Goal: Task Accomplishment & Management: Use online tool/utility

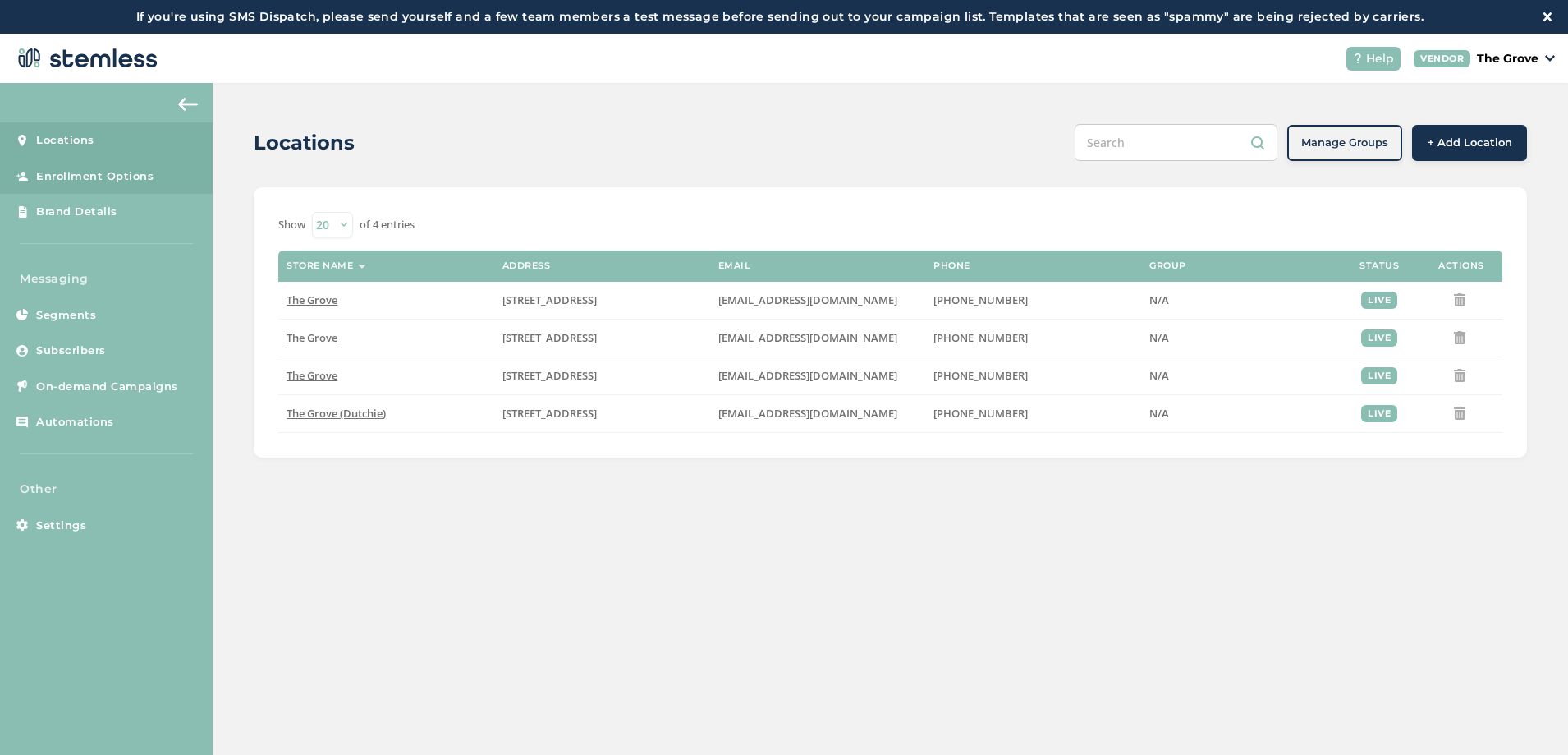
click at [105, 179] on span "Enrollment Options" at bounding box center [95, 176] width 118 height 16
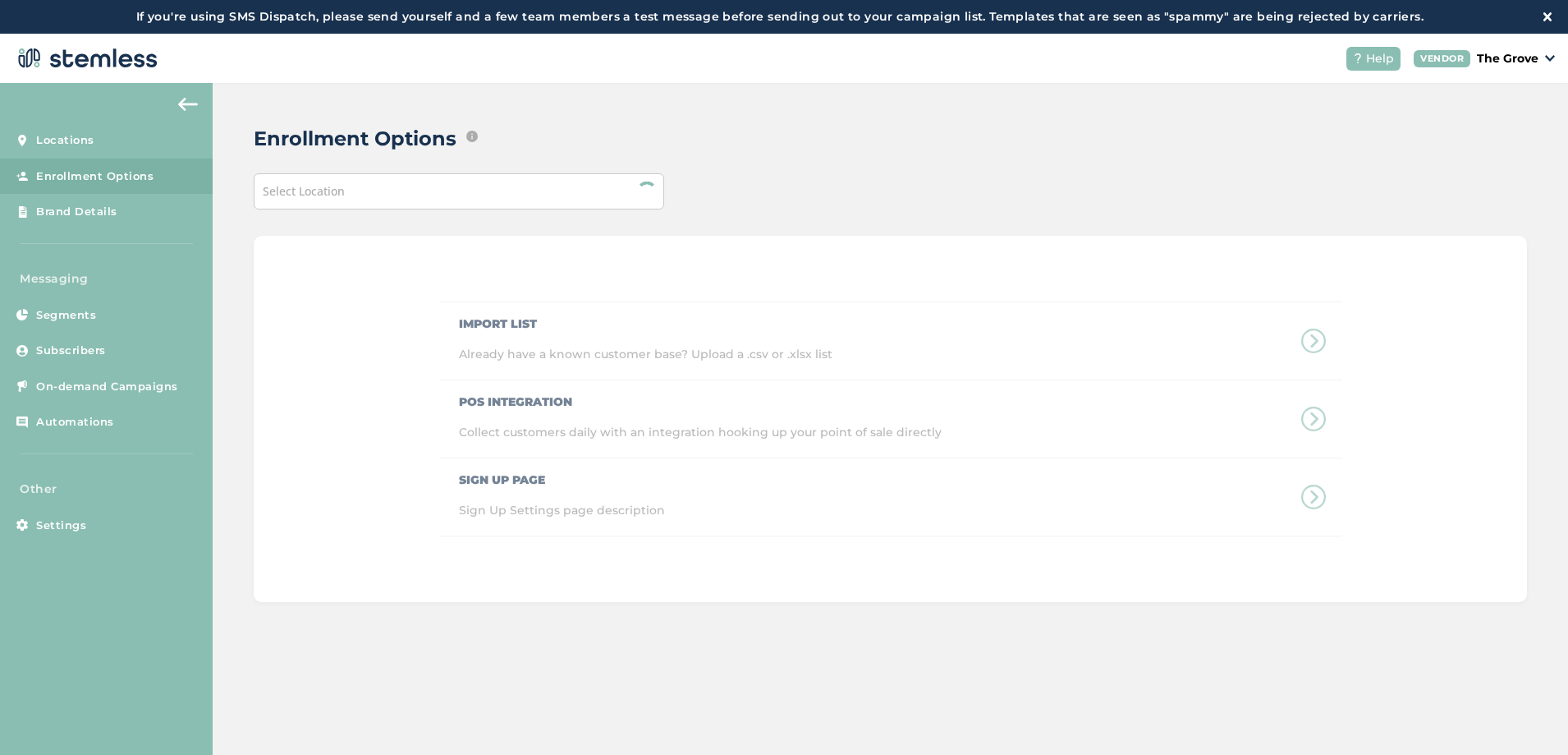
click at [440, 191] on div "Select Location" at bounding box center [458, 191] width 411 height 36
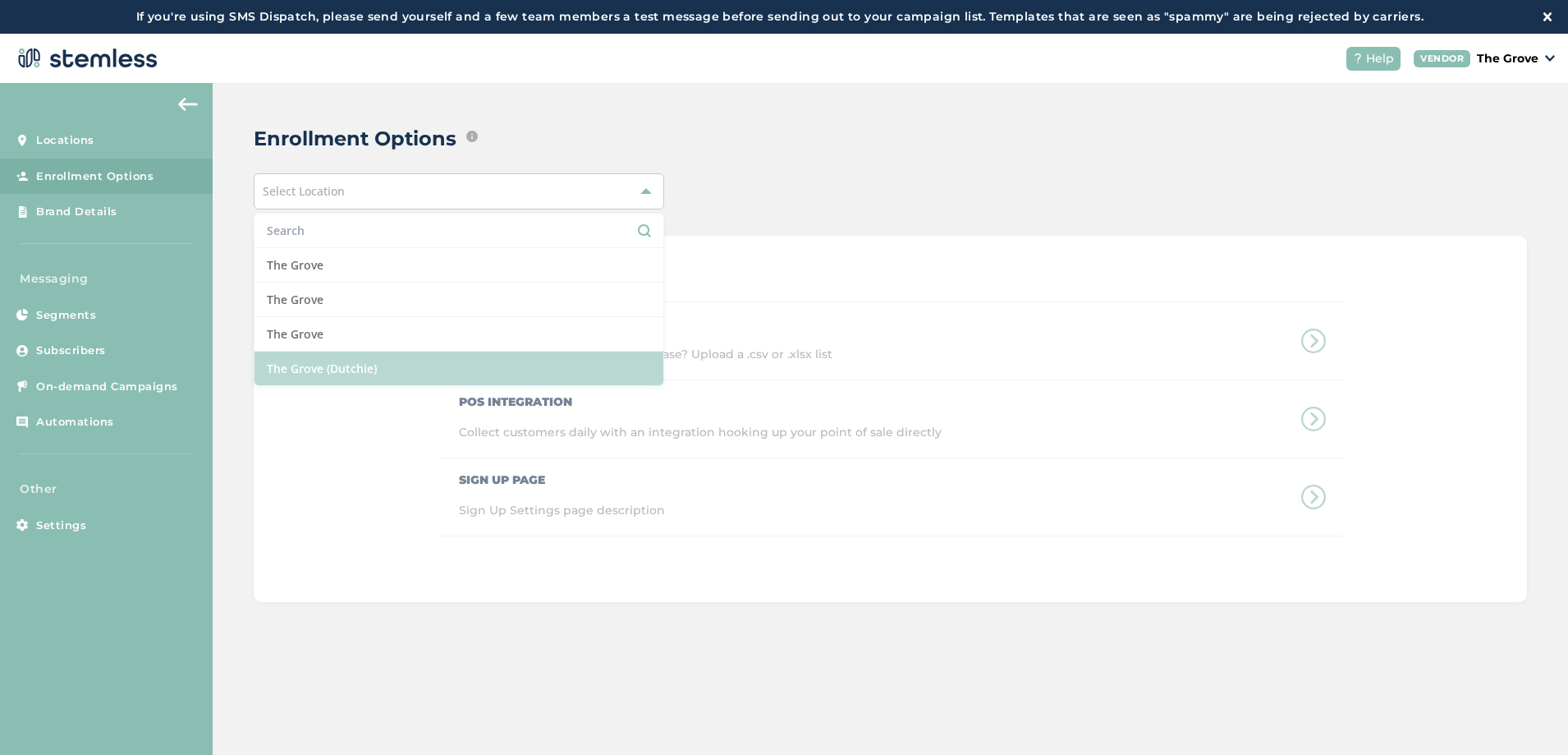
click at [341, 366] on li "The Grove (Dutchie)" at bounding box center [458, 368] width 409 height 33
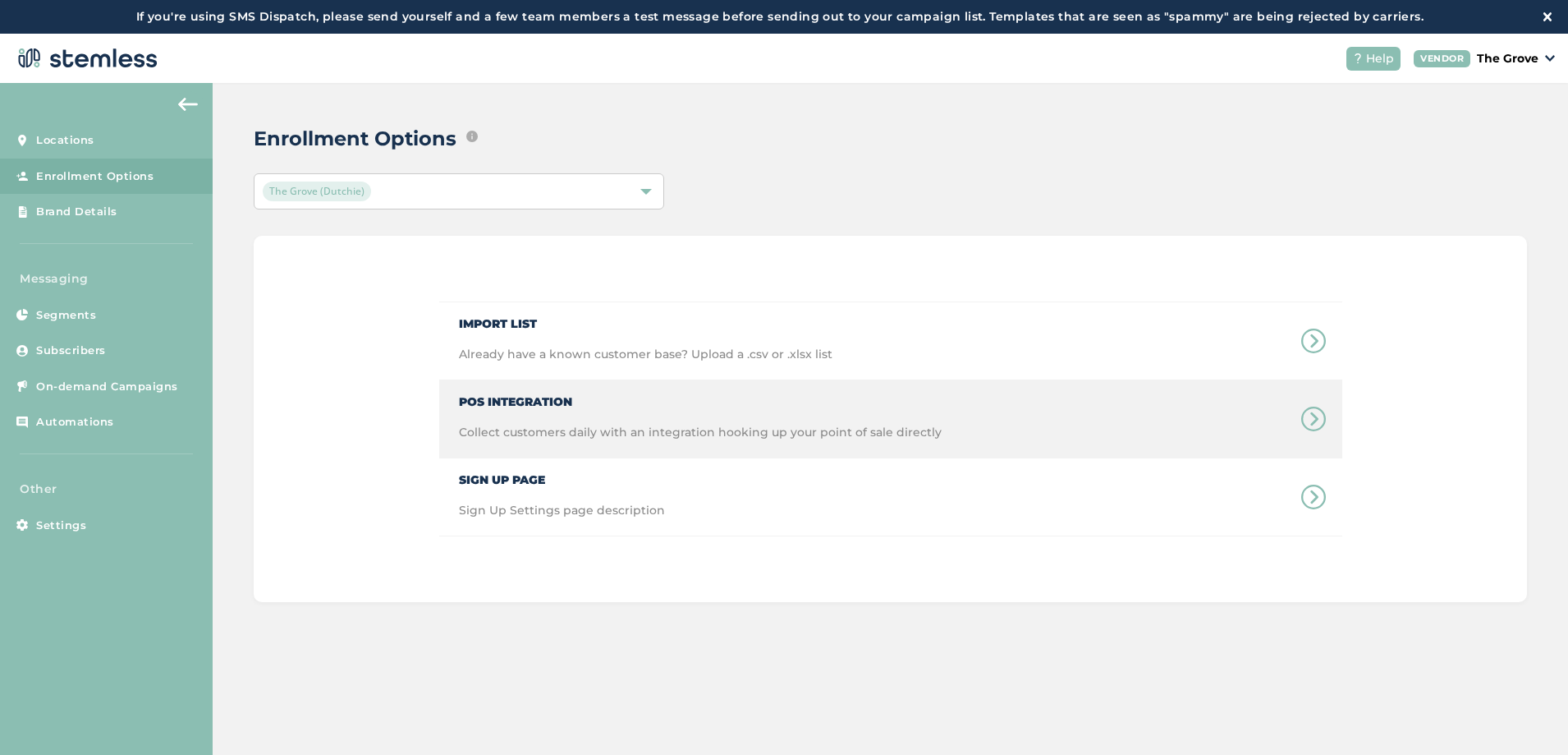
click at [502, 401] on span "POS Integration" at bounding box center [701, 395] width 483 height 31
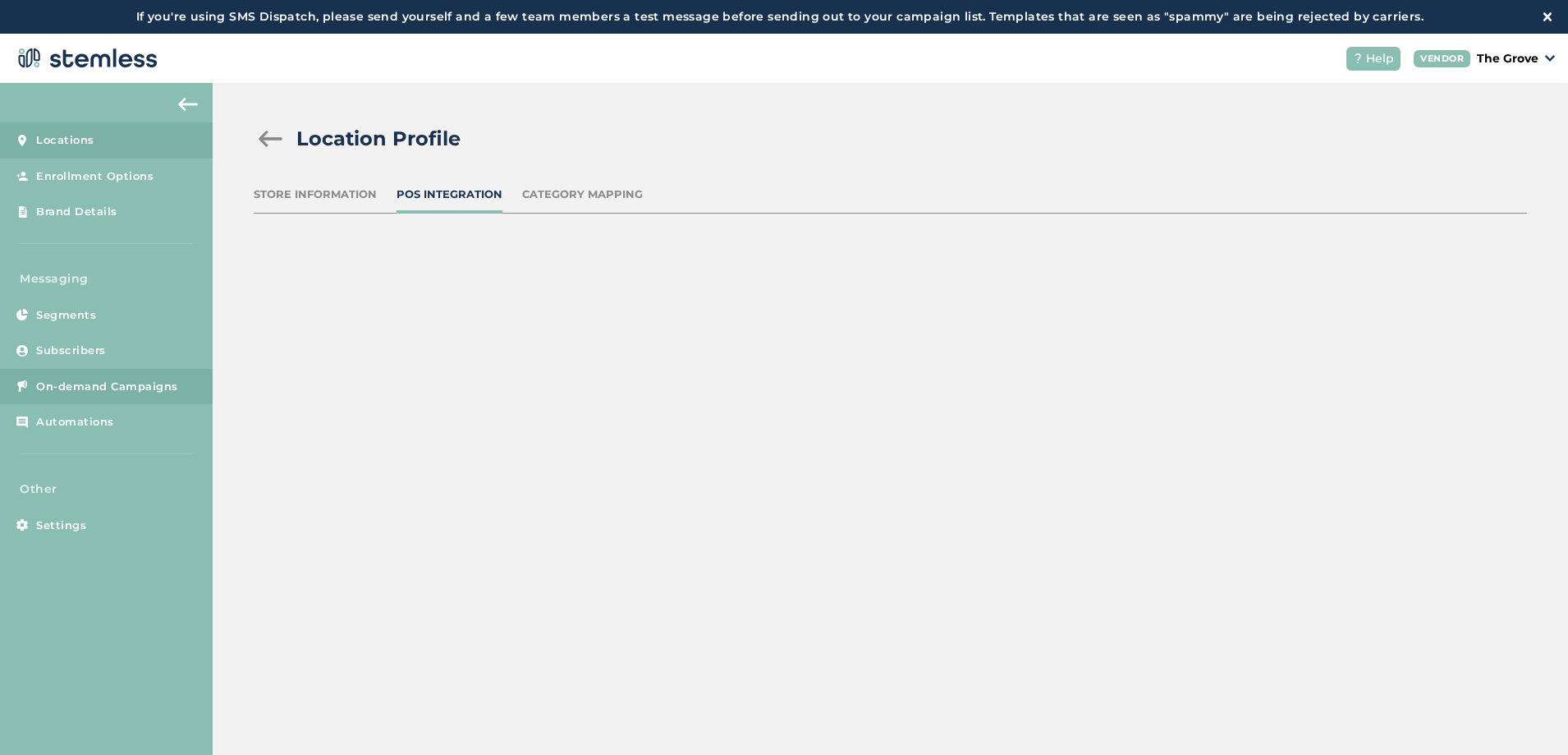
click at [146, 387] on span "On-demand Campaigns" at bounding box center [107, 386] width 142 height 16
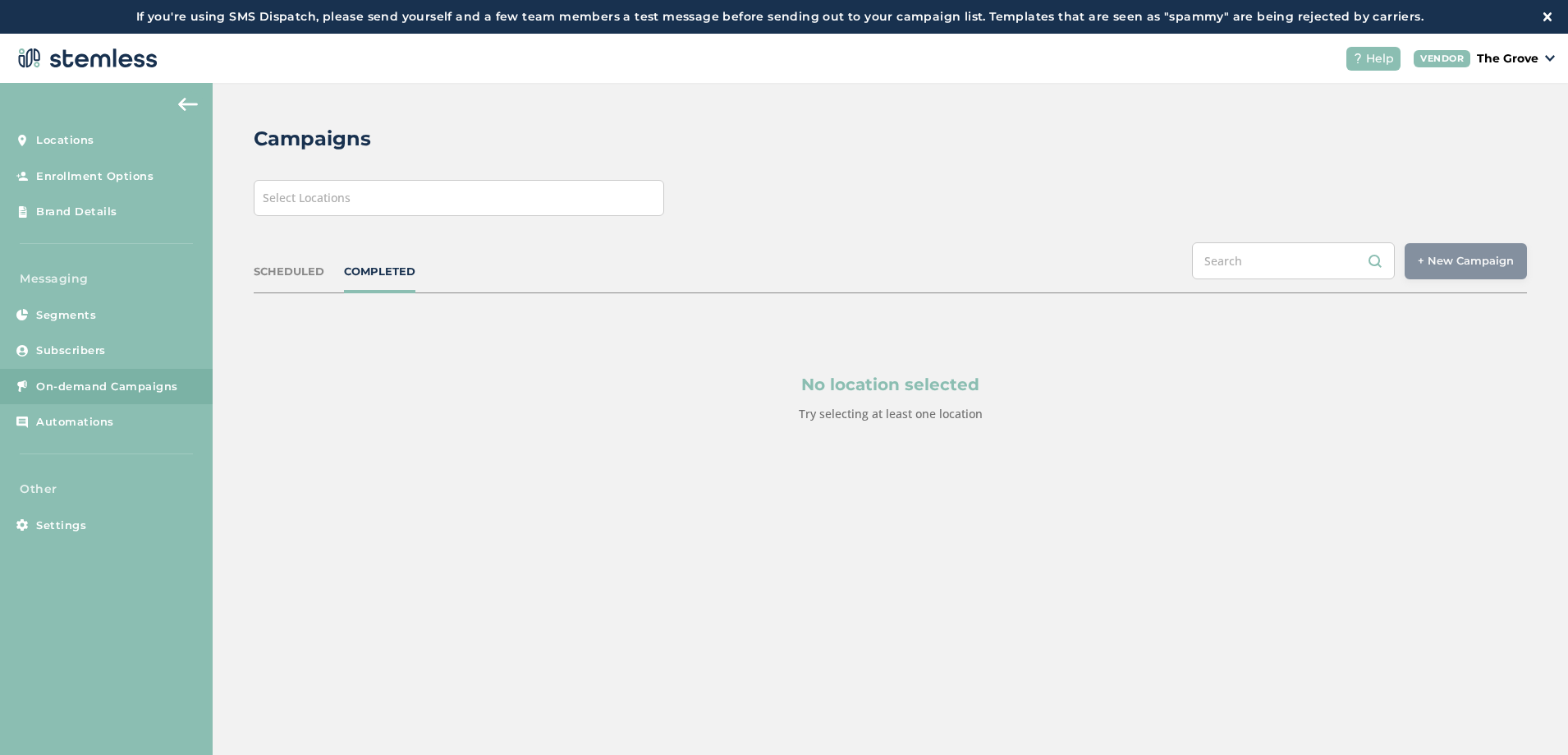
click at [557, 197] on div "Select Locations" at bounding box center [458, 198] width 411 height 36
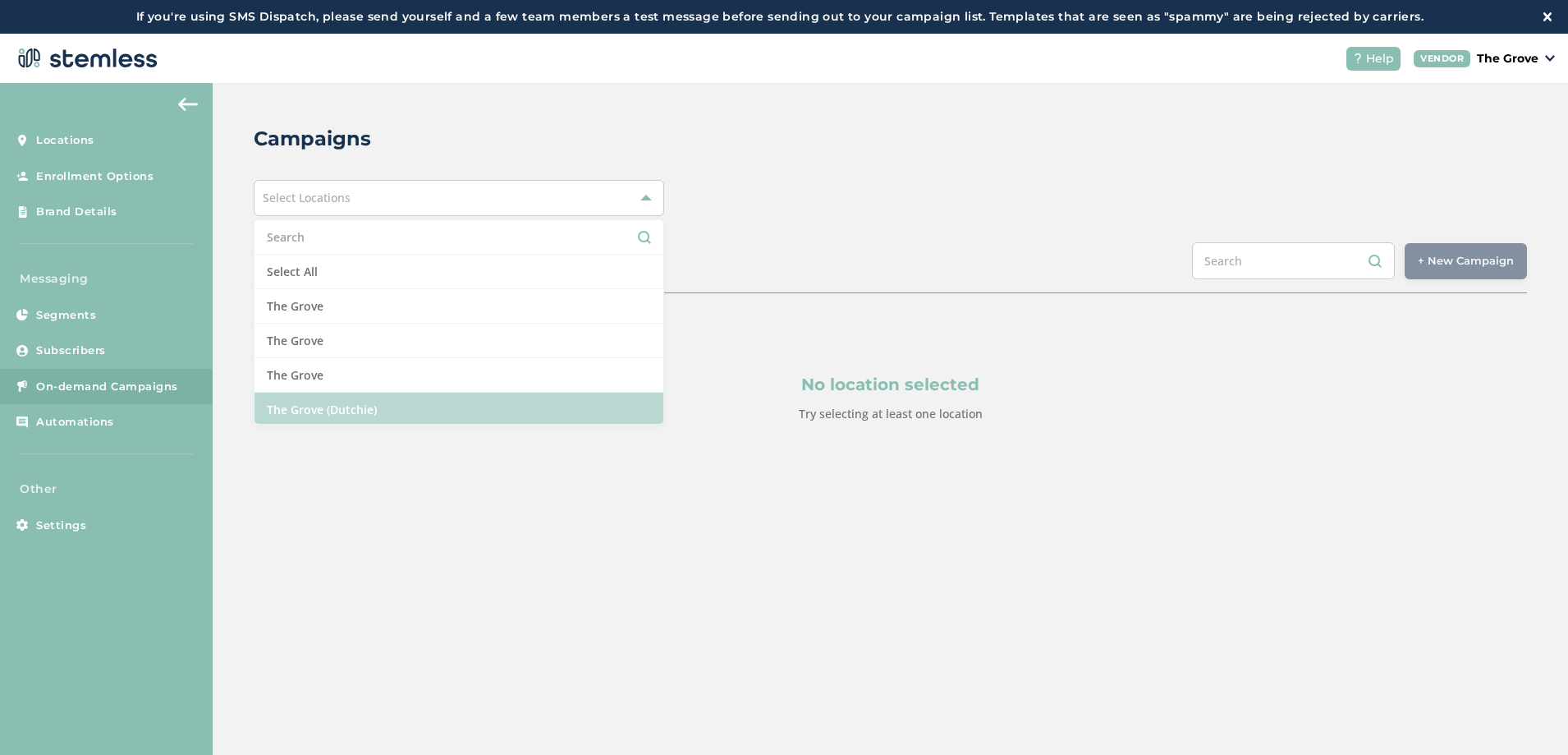
click at [363, 405] on li "The Grove (Dutchie)" at bounding box center [458, 409] width 409 height 33
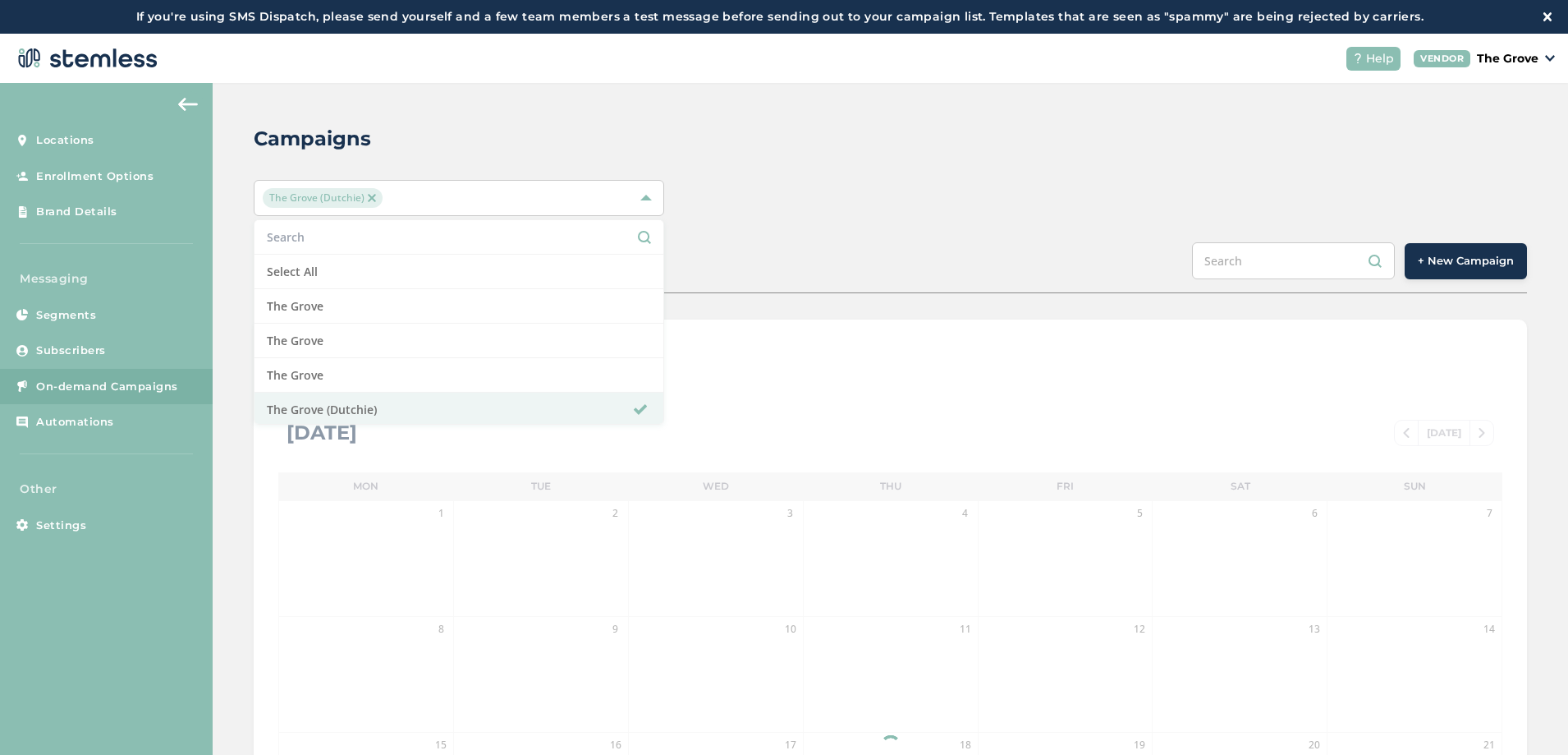
click at [1451, 258] on span "+ New Campaign" at bounding box center [1466, 260] width 96 height 16
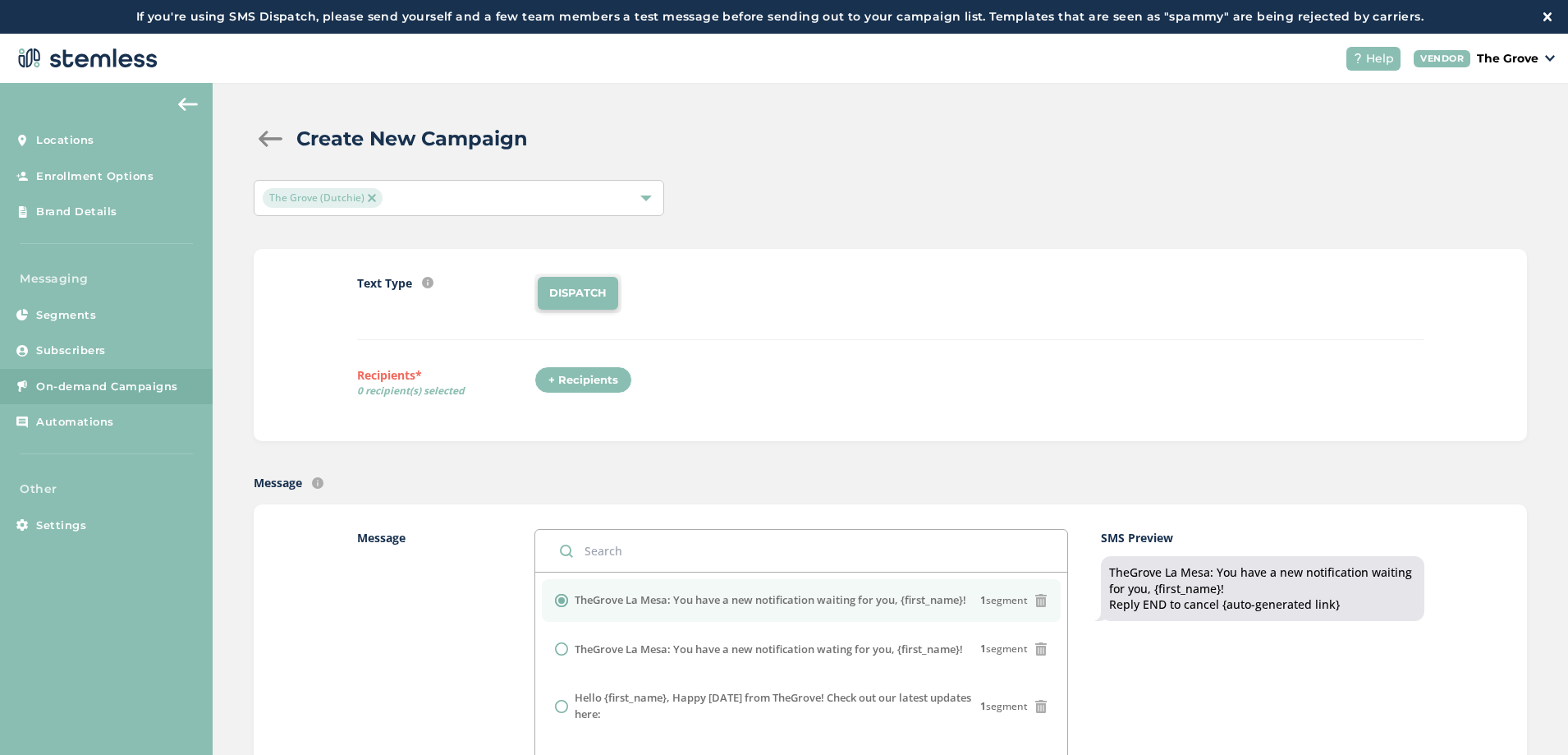
click at [564, 376] on div "+ Recipients" at bounding box center [583, 380] width 97 height 28
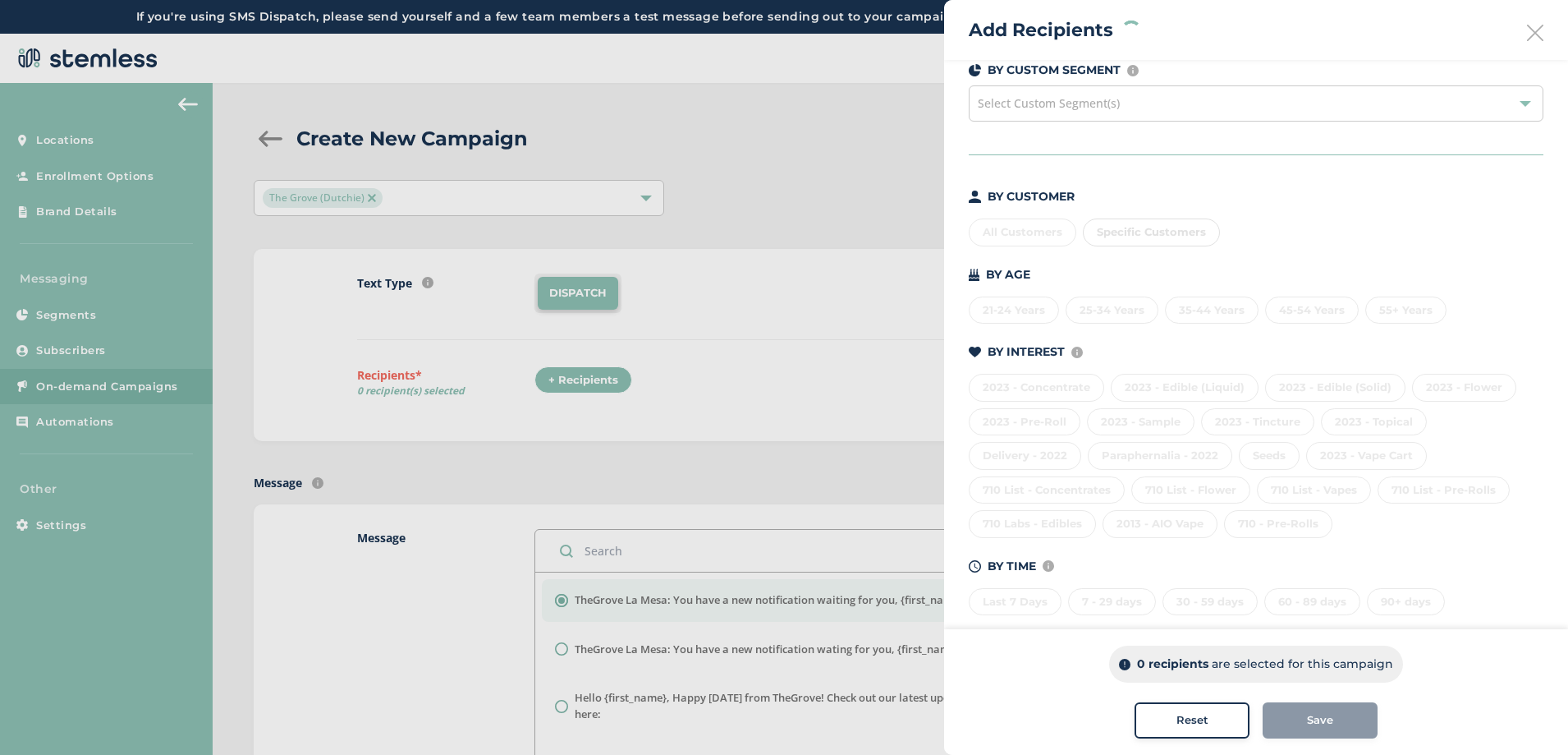
scroll to position [80, 0]
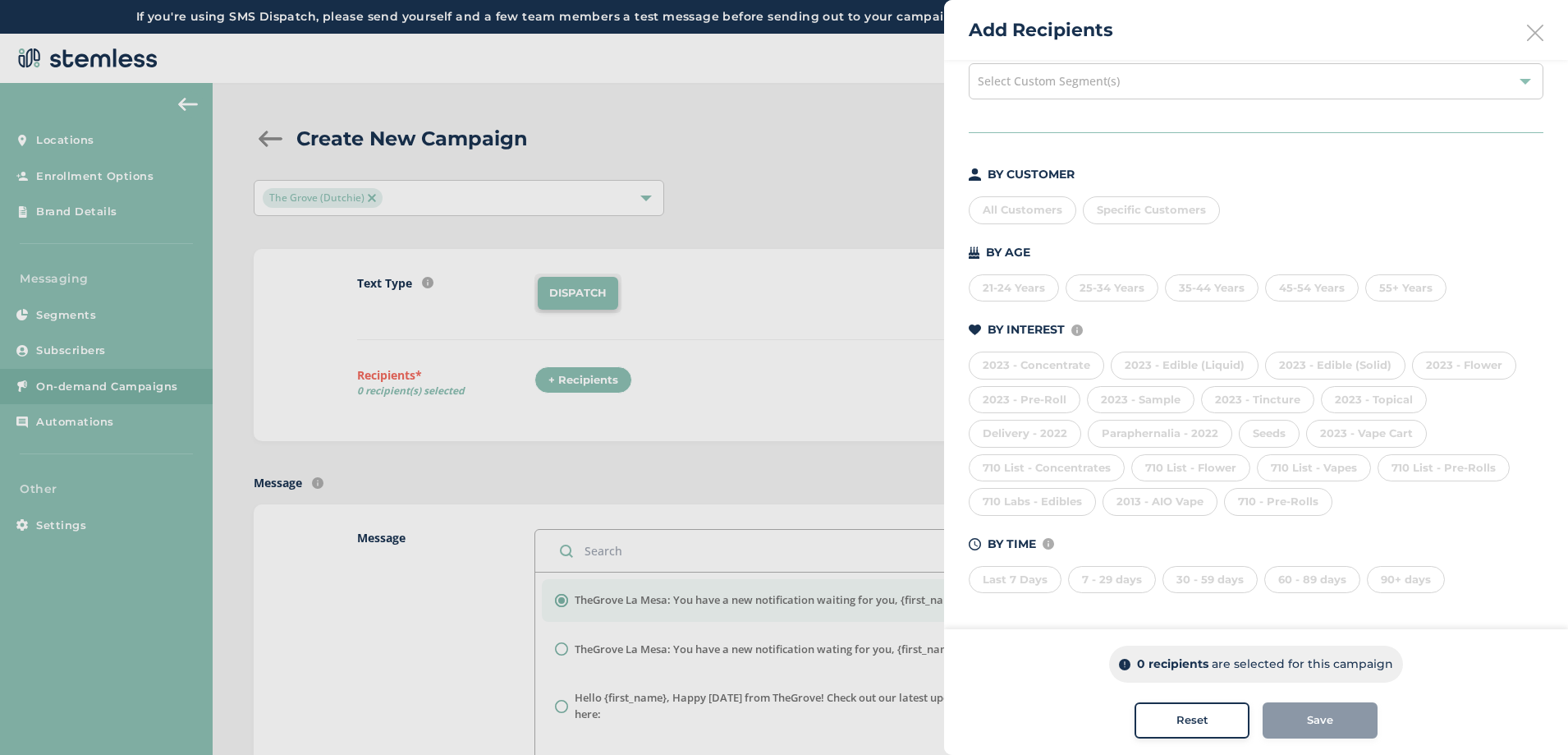
click at [1264, 503] on div "710 - Pre-Rolls" at bounding box center [1278, 501] width 108 height 28
click at [814, 176] on div at bounding box center [784, 378] width 1568 height 755
